Goal: Information Seeking & Learning: Learn about a topic

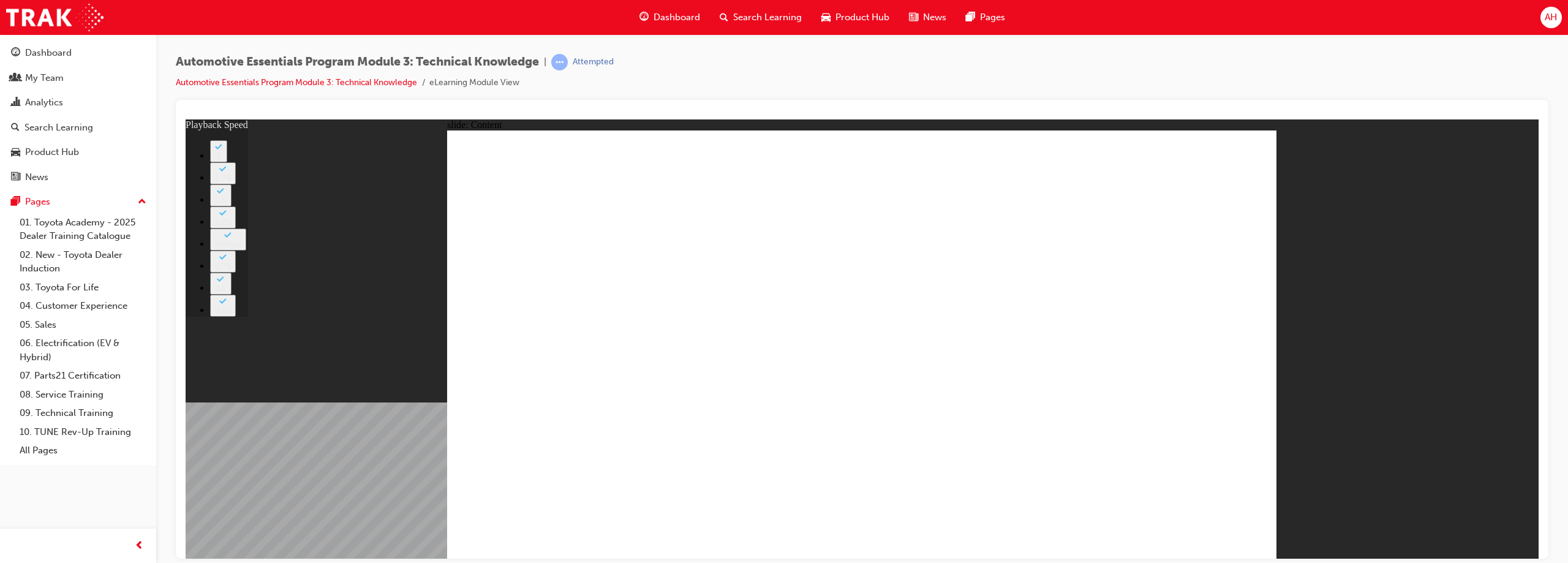
type input "7"
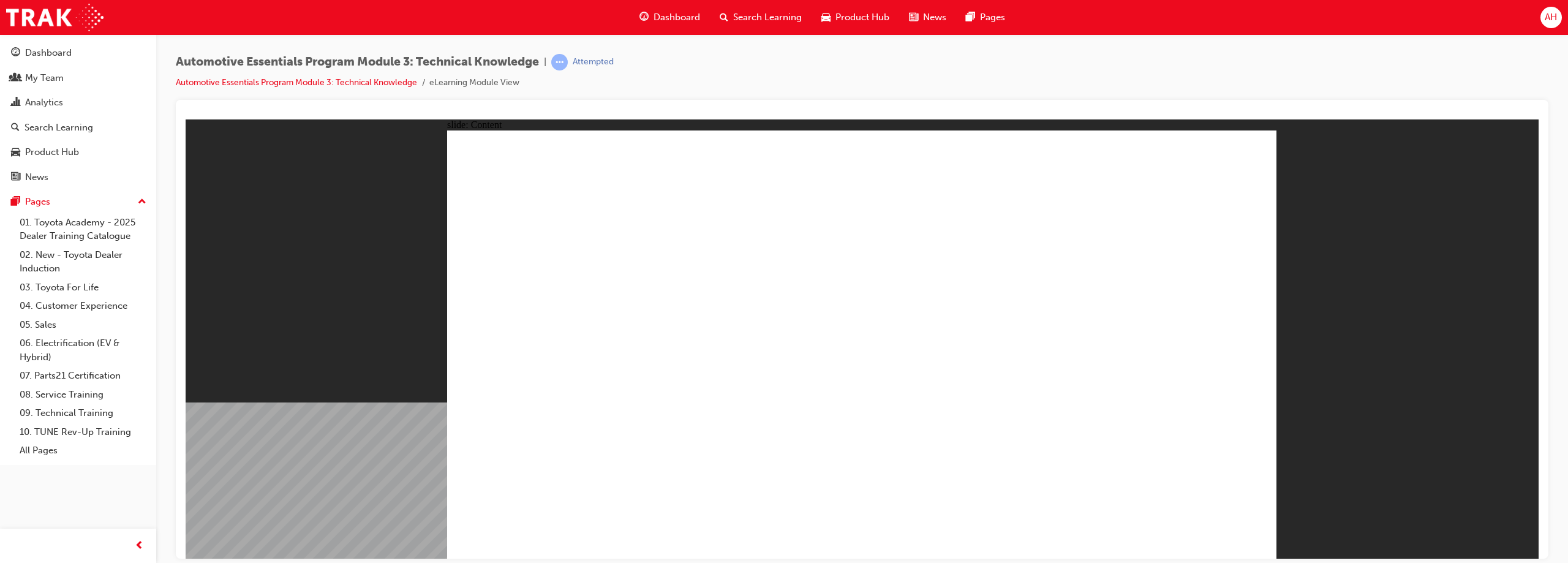
type input "7"
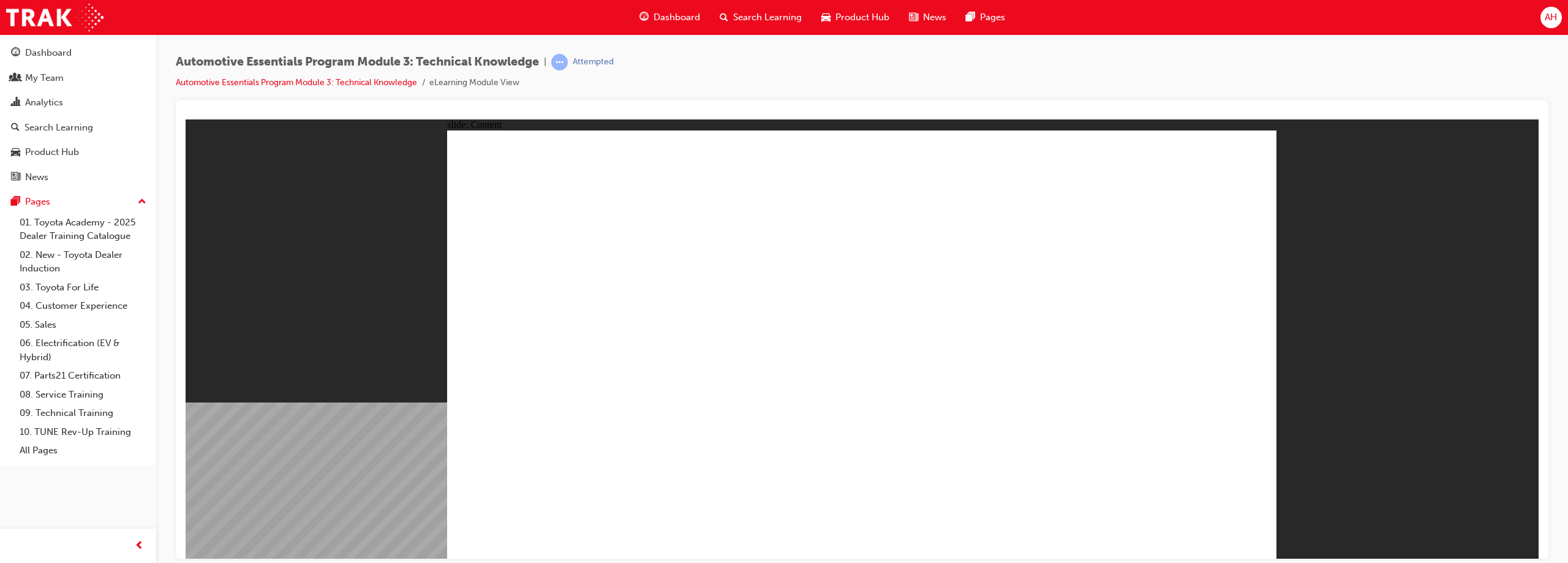
type input "74"
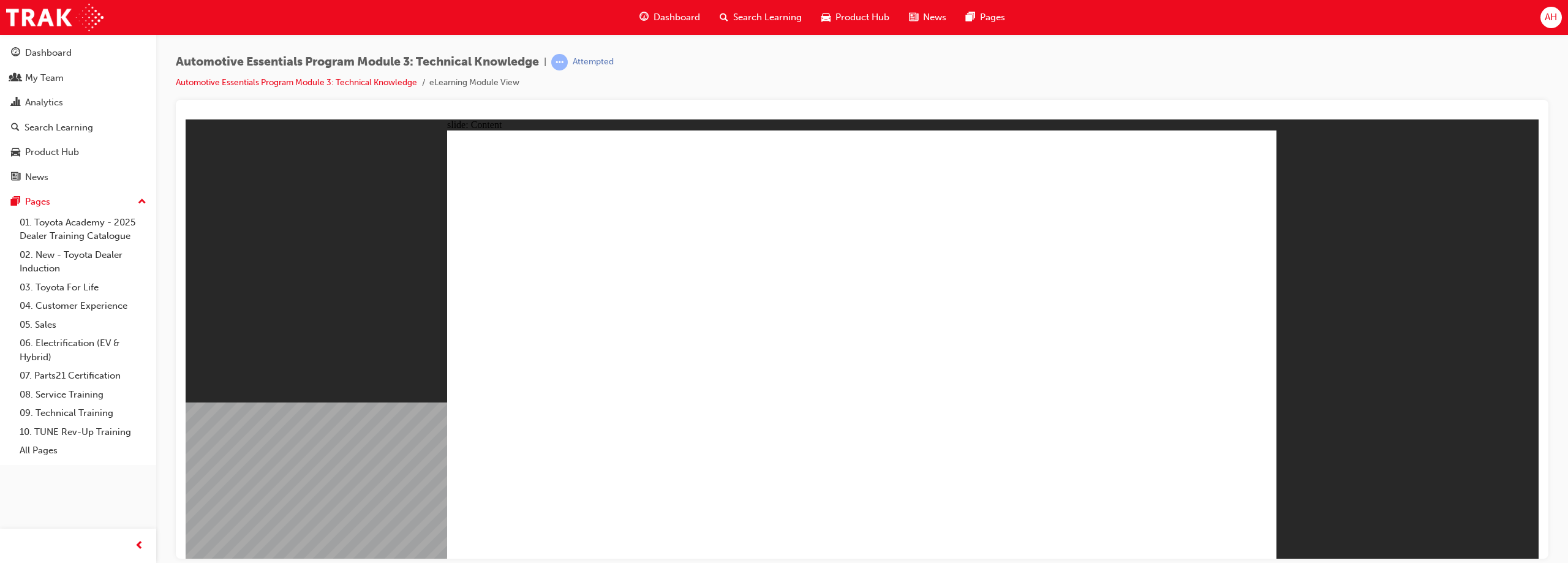
radio input "true"
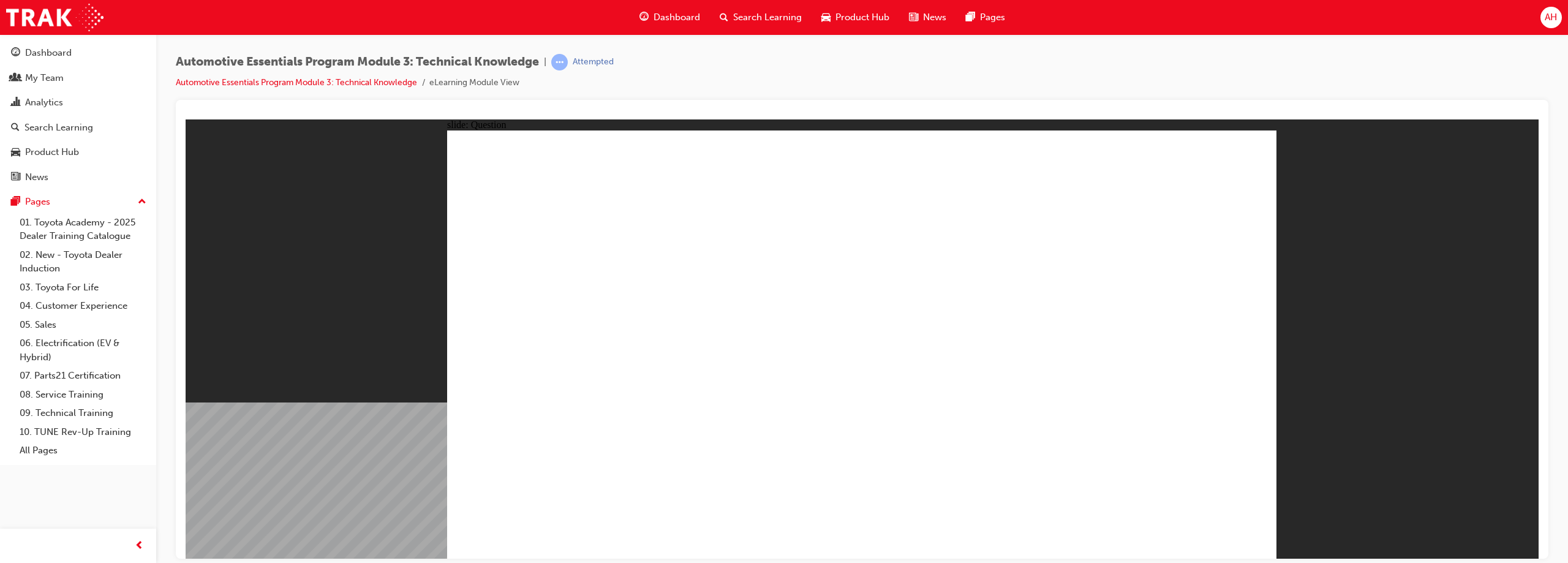
radio input "true"
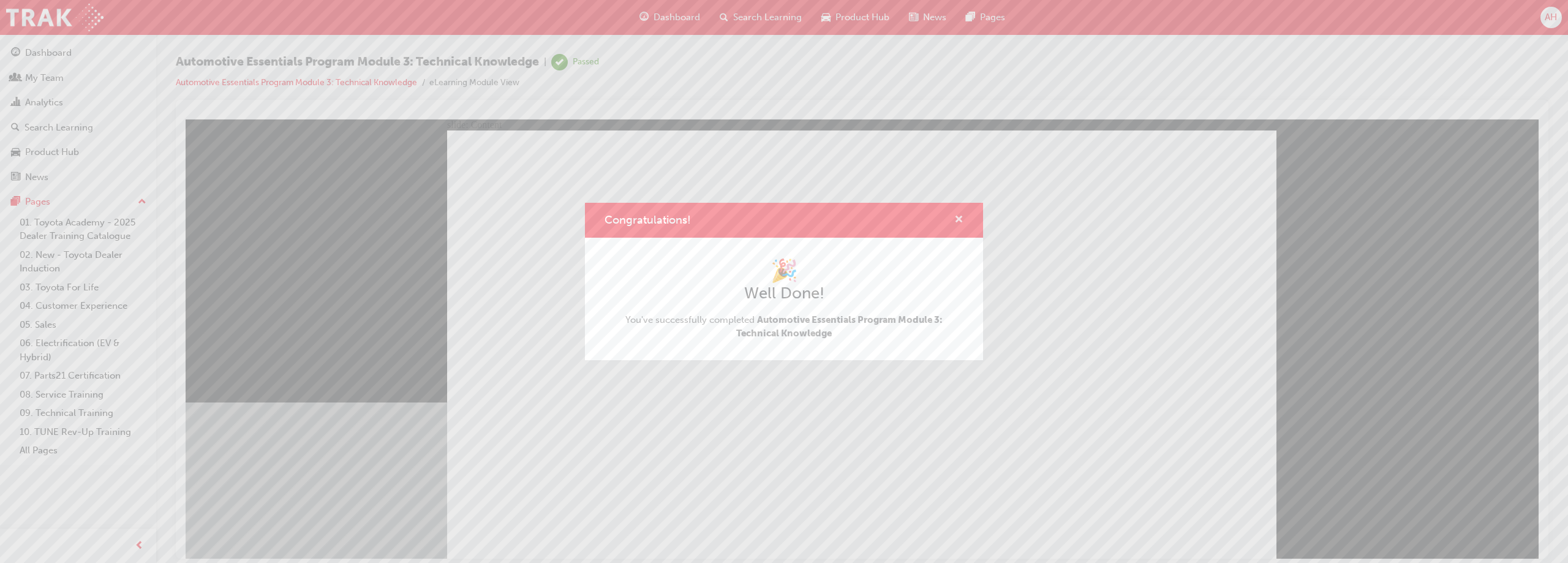
click at [954, 219] on span "cross-icon" at bounding box center [958, 221] width 9 height 11
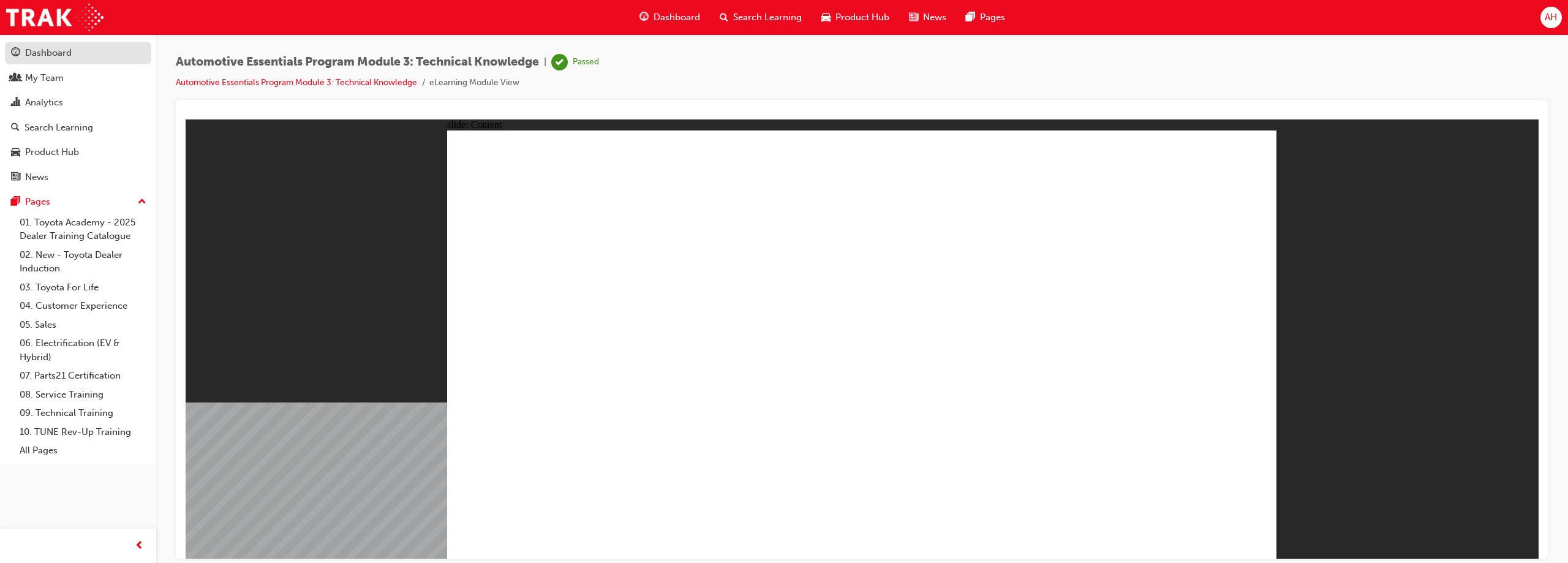
click at [41, 52] on div "Dashboard" at bounding box center [49, 53] width 46 height 14
